Goal: Task Accomplishment & Management: Manage account settings

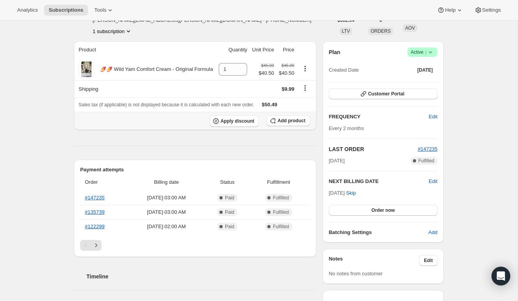
scroll to position [112, 0]
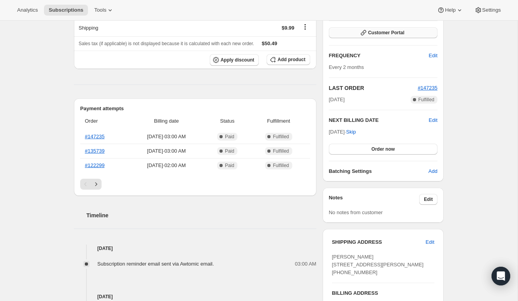
click at [344, 32] on button "Customer Portal" at bounding box center [383, 32] width 109 height 11
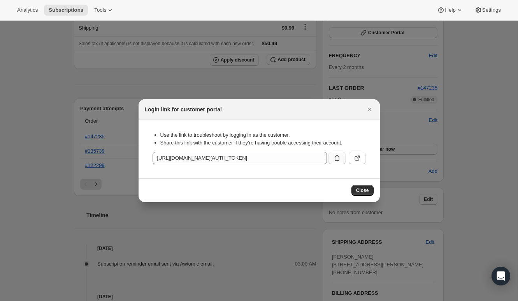
click at [333, 159] on icon ":rc0:" at bounding box center [337, 158] width 8 height 8
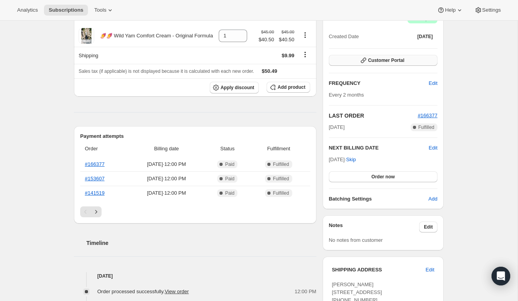
scroll to position [83, 0]
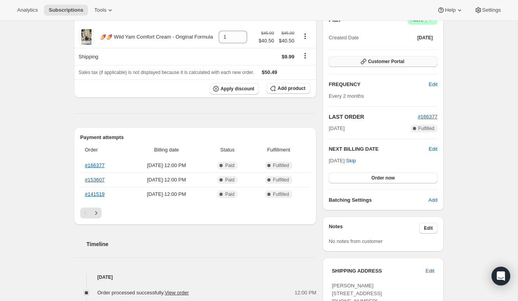
click at [355, 56] on button "Customer Portal" at bounding box center [383, 61] width 109 height 11
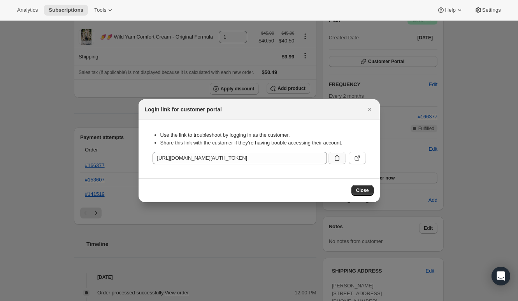
click at [331, 154] on button ":rbt:" at bounding box center [336, 158] width 17 height 12
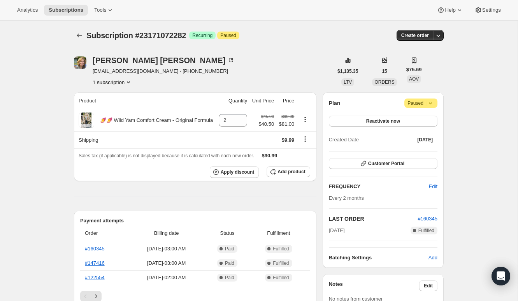
click at [117, 80] on button "1 subscription" at bounding box center [113, 82] width 40 height 8
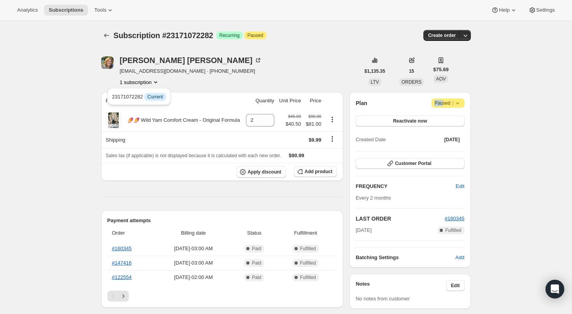
drag, startPoint x: 434, startPoint y: 102, endPoint x: 441, endPoint y: 102, distance: 7.0
click at [441, 102] on span "Paused |" at bounding box center [448, 103] width 27 height 8
click at [430, 103] on div "Plan Attention Paused |" at bounding box center [410, 102] width 109 height 9
click at [437, 103] on span "Paused |" at bounding box center [448, 103] width 27 height 8
drag, startPoint x: 433, startPoint y: 103, endPoint x: 478, endPoint y: 104, distance: 44.8
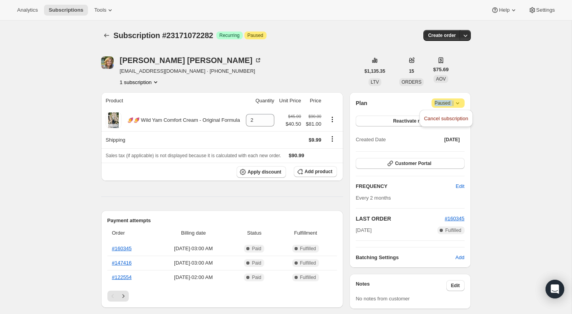
copy span "Paused |"
